Goal: Task Accomplishment & Management: Manage account settings

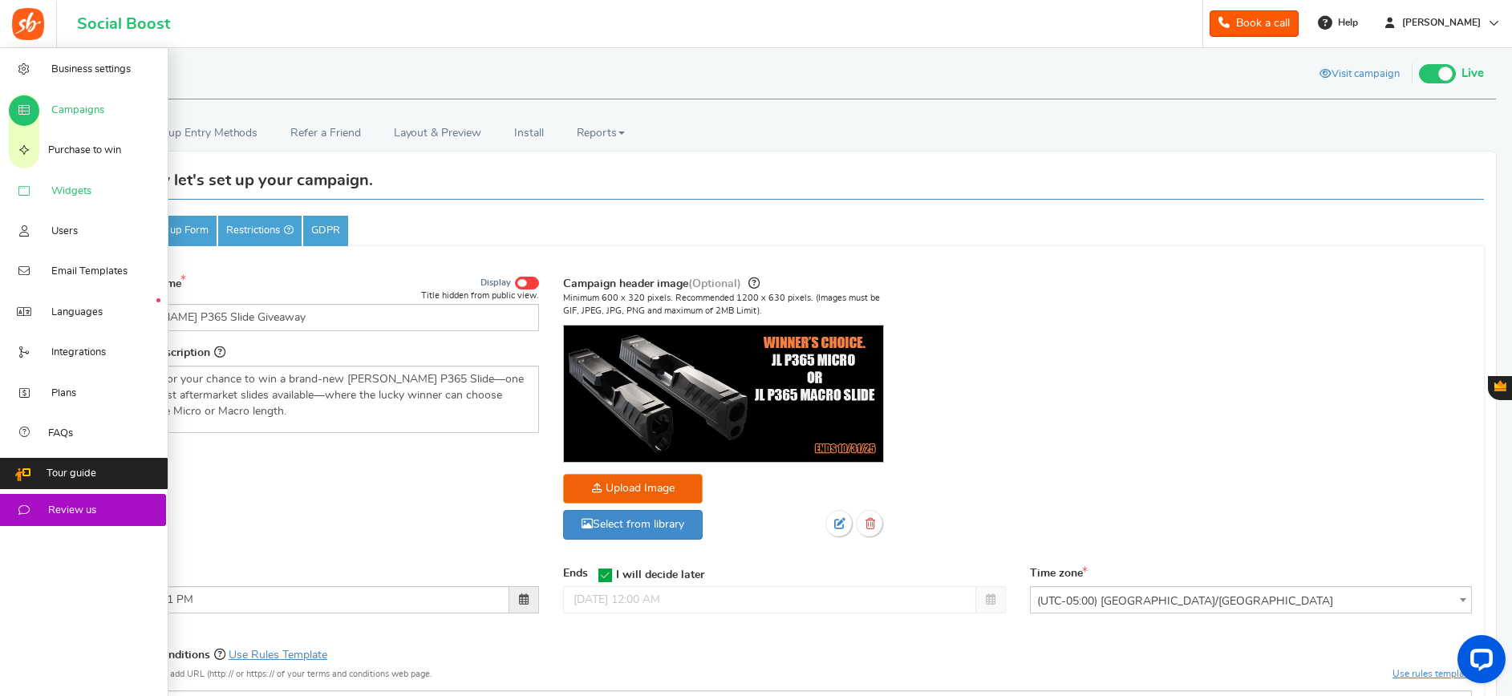
click at [56, 188] on span "Widgets" at bounding box center [71, 191] width 40 height 14
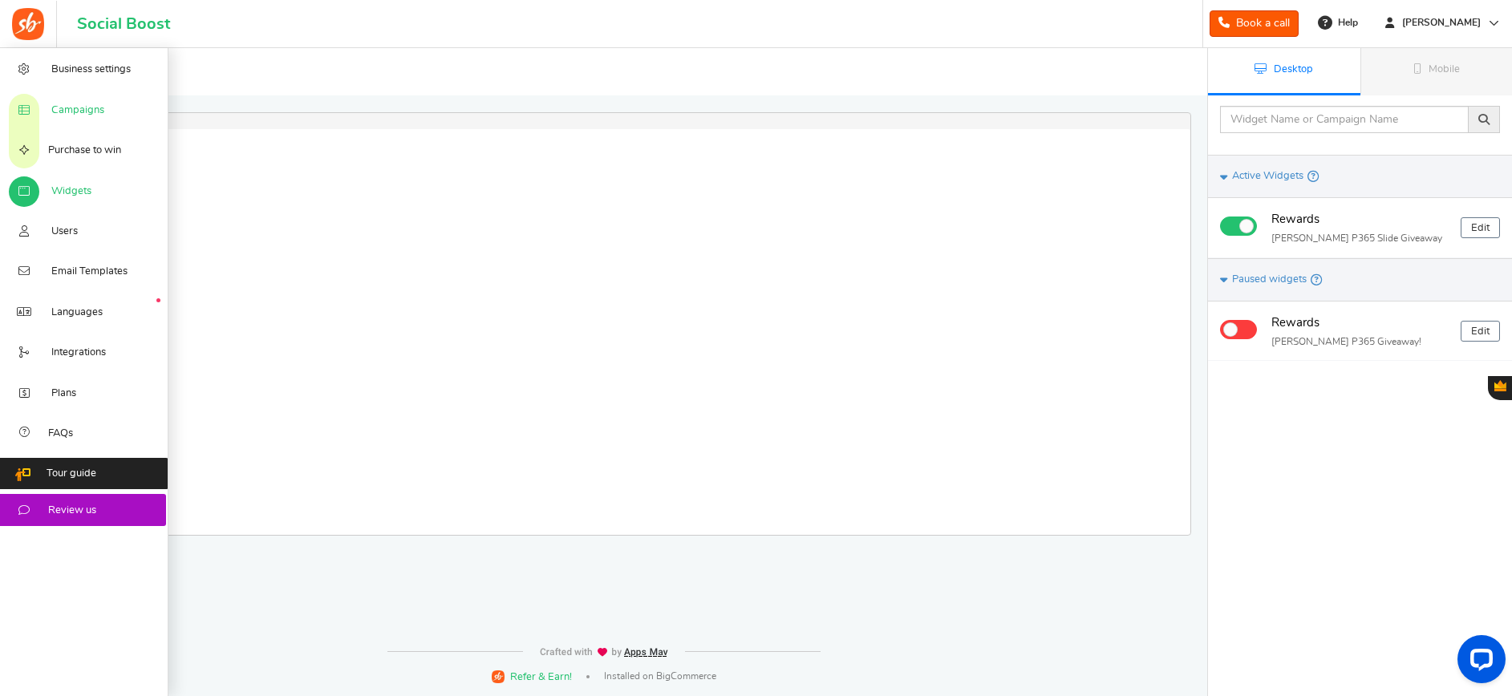
click at [69, 104] on span "Campaigns" at bounding box center [77, 110] width 53 height 14
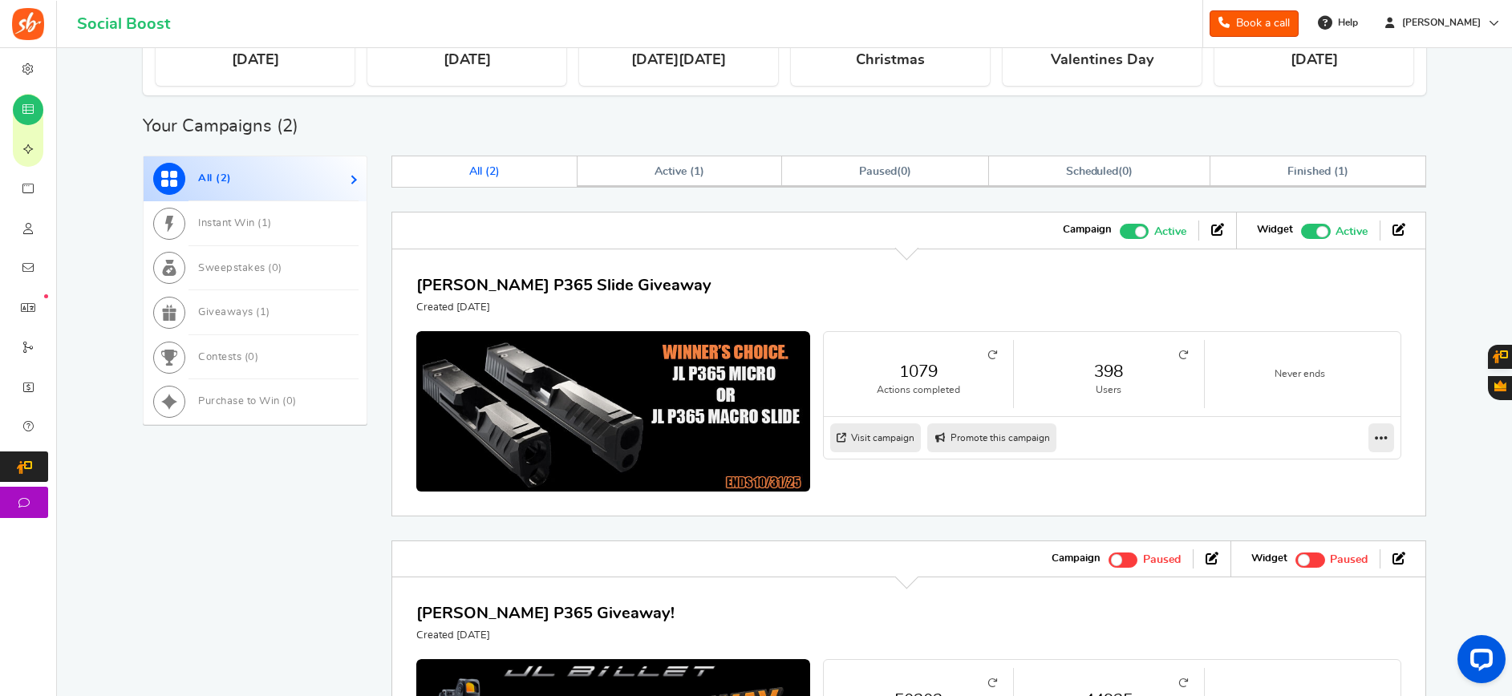
scroll to position [526, 0]
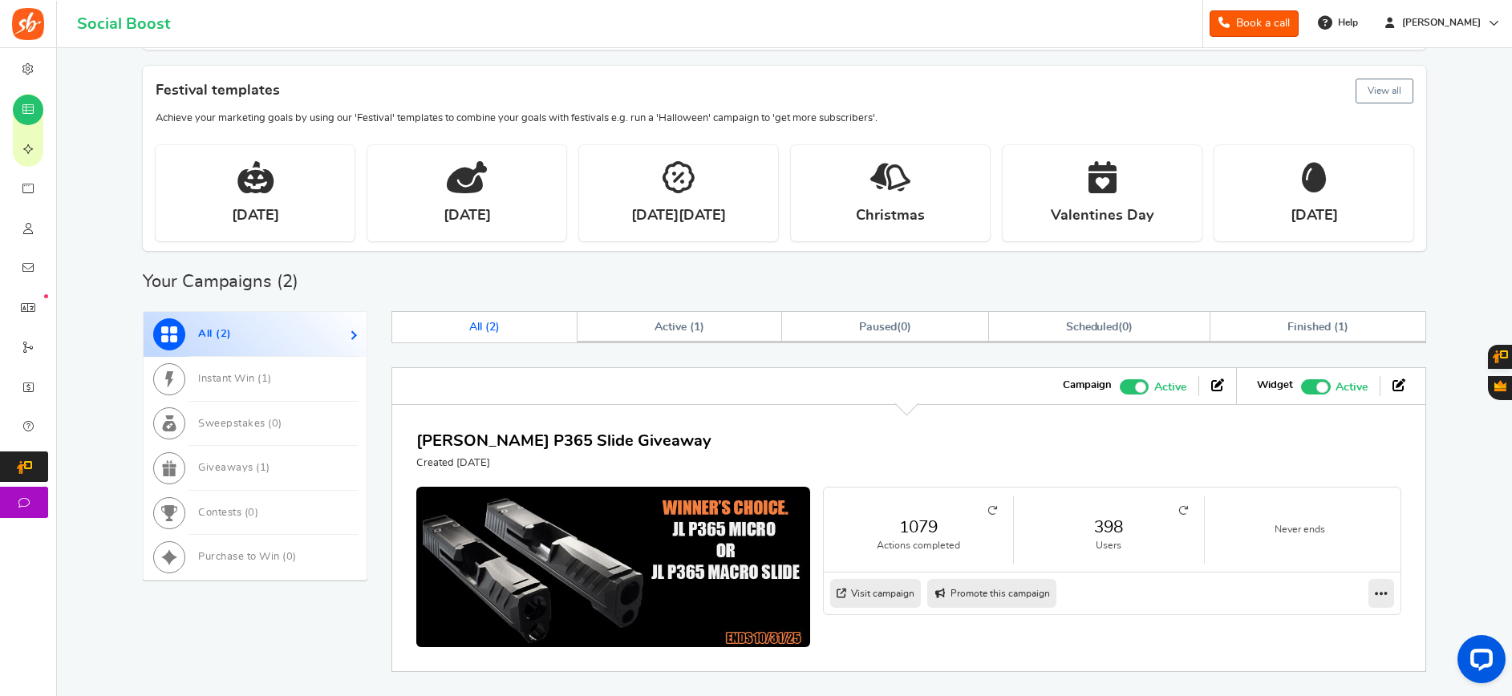
click at [1105, 516] on link "398" at bounding box center [1108, 527] width 157 height 23
